Goal: Task Accomplishment & Management: Use online tool/utility

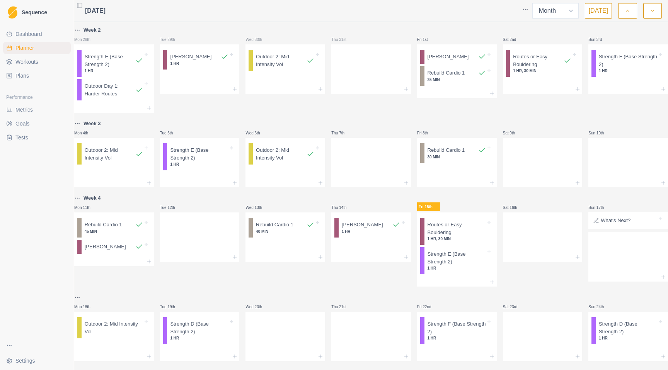
select select "month"
drag, startPoint x: 437, startPoint y: 264, endPoint x: 548, endPoint y: 249, distance: 112.2
click at [548, 249] on div "Week 2 Mon 28th Strength E (Base Strength 2) 1 HR Outdoor Day 1: Harder Routes …" at bounding box center [370, 230] width 593 height 411
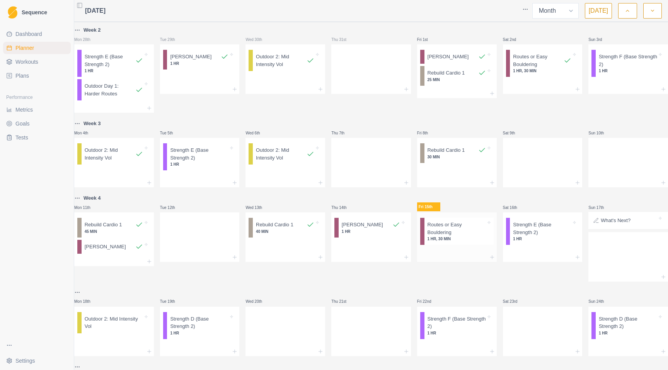
click at [454, 234] on p "Routes or Easy Bouldering" at bounding box center [456, 228] width 58 height 15
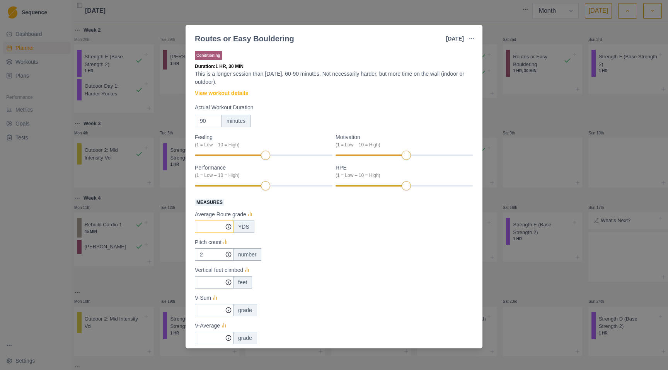
click at [211, 229] on input "Measures" at bounding box center [214, 227] width 39 height 12
type input "10"
drag, startPoint x: 208, startPoint y: 255, endPoint x: 186, endPoint y: 252, distance: 21.9
click at [186, 252] on div "Conditioning Duration: 1 HR, 30 MIN This is a longer session than [DATE]. 60-90…" at bounding box center [333, 197] width 297 height 302
type input "6"
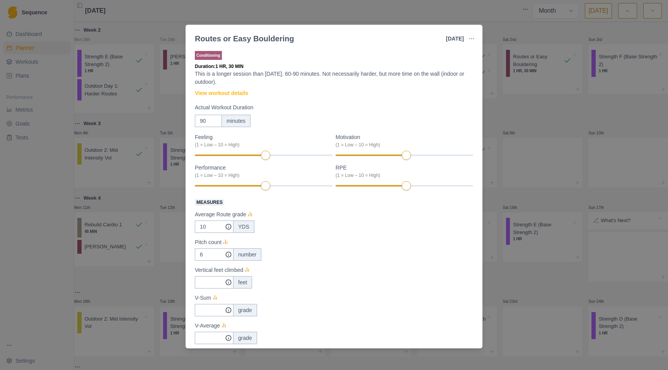
click at [321, 281] on div "feet" at bounding box center [334, 282] width 278 height 12
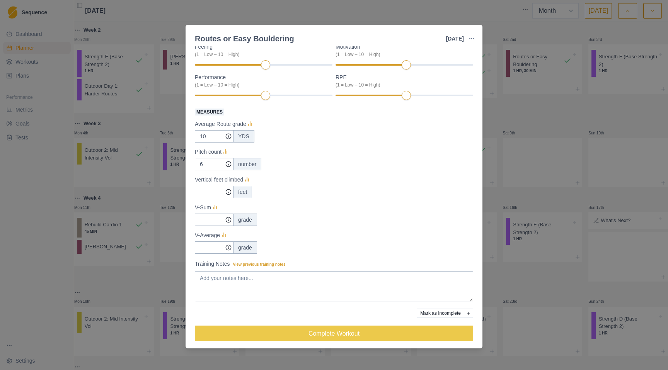
scroll to position [94, 0]
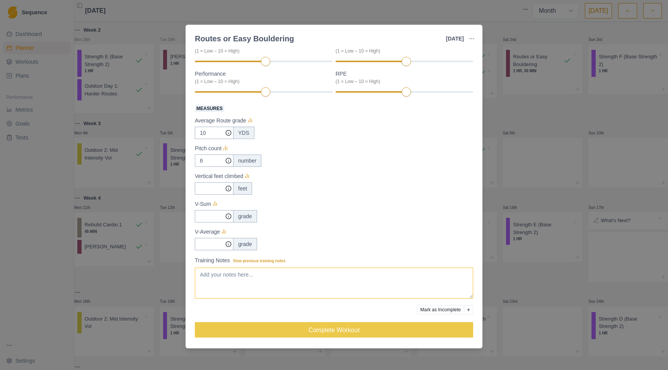
click at [272, 281] on textarea "Training Notes View previous training notes" at bounding box center [334, 283] width 278 height 31
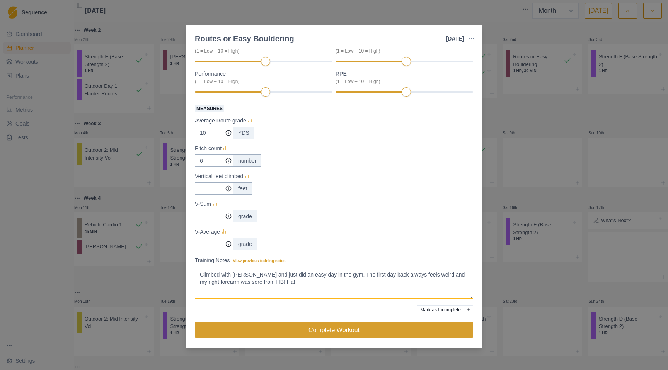
type textarea "Climbed with [PERSON_NAME] and just did an easy day in the gym. The first day b…"
click at [347, 333] on button "Complete Workout" at bounding box center [334, 329] width 278 height 15
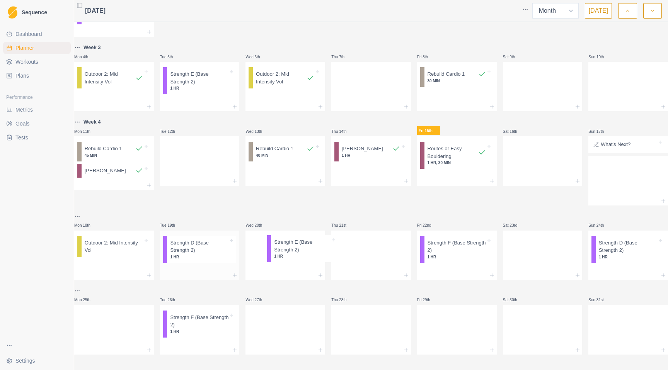
scroll to position [100, 0]
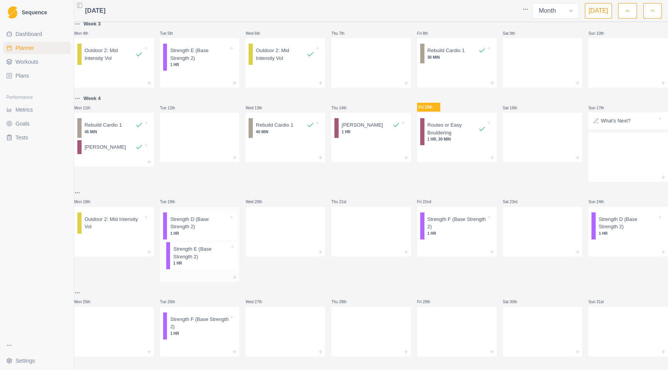
drag, startPoint x: 530, startPoint y: 234, endPoint x: 196, endPoint y: 258, distance: 335.1
click at [196, 258] on div "Week 2 Mon 28th Strength E (Base Strength 2) 1 HR Outdoor Day 1: Harder Routes …" at bounding box center [370, 141] width 593 height 431
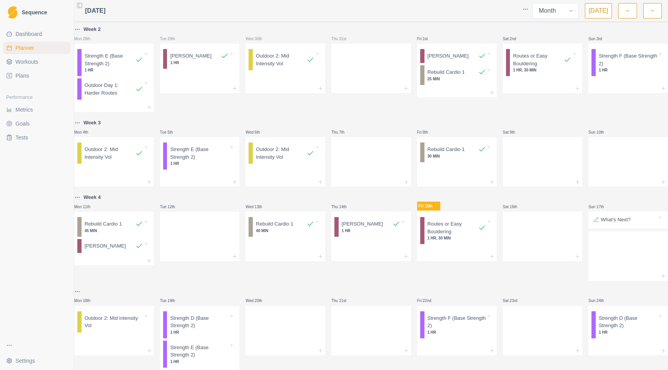
scroll to position [0, 0]
